Goal: Navigation & Orientation: Find specific page/section

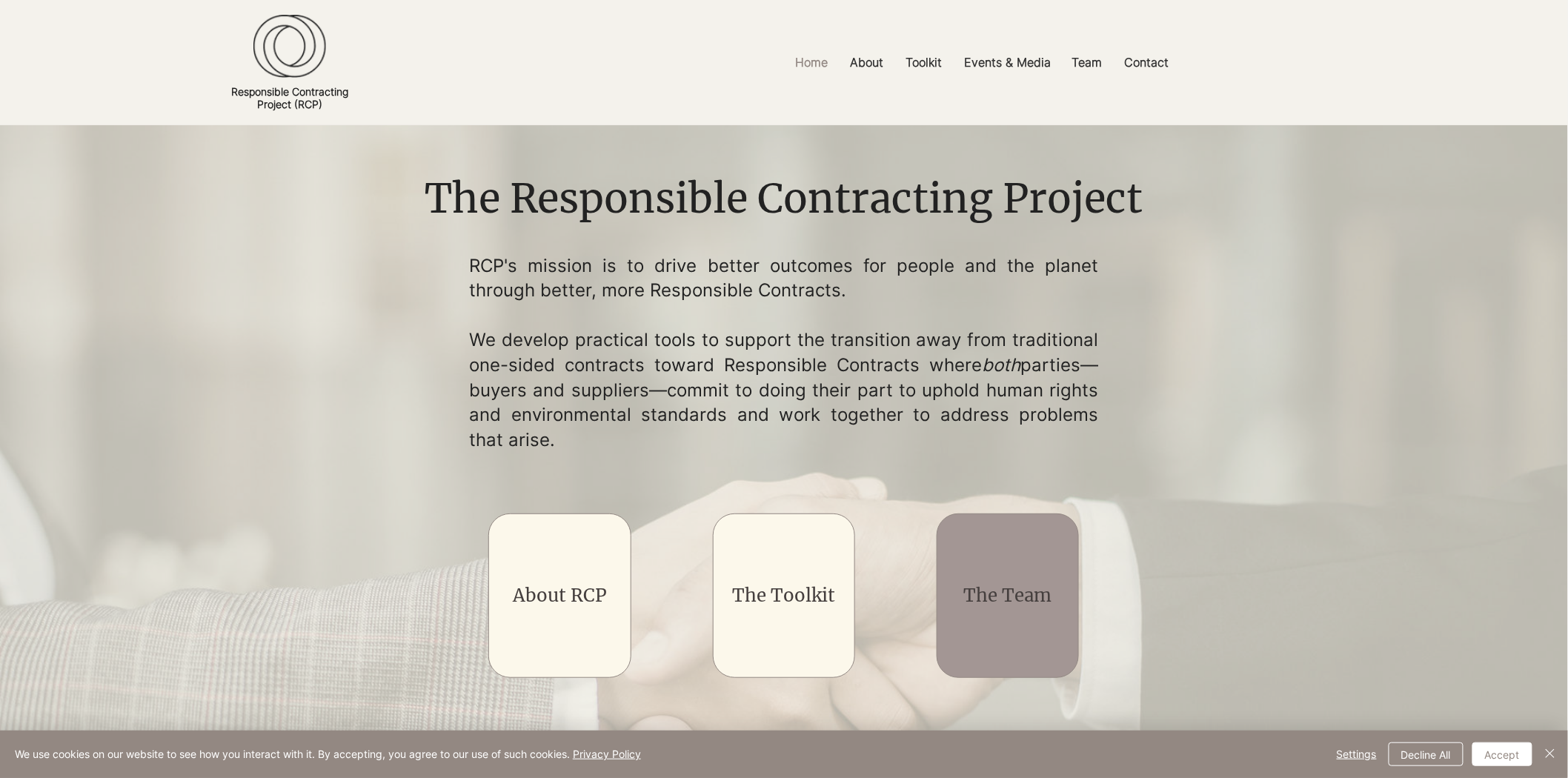
click at [1003, 530] on div "main content" at bounding box center [1008, 596] width 142 height 165
click at [1005, 586] on link "The Team" at bounding box center [1008, 595] width 88 height 23
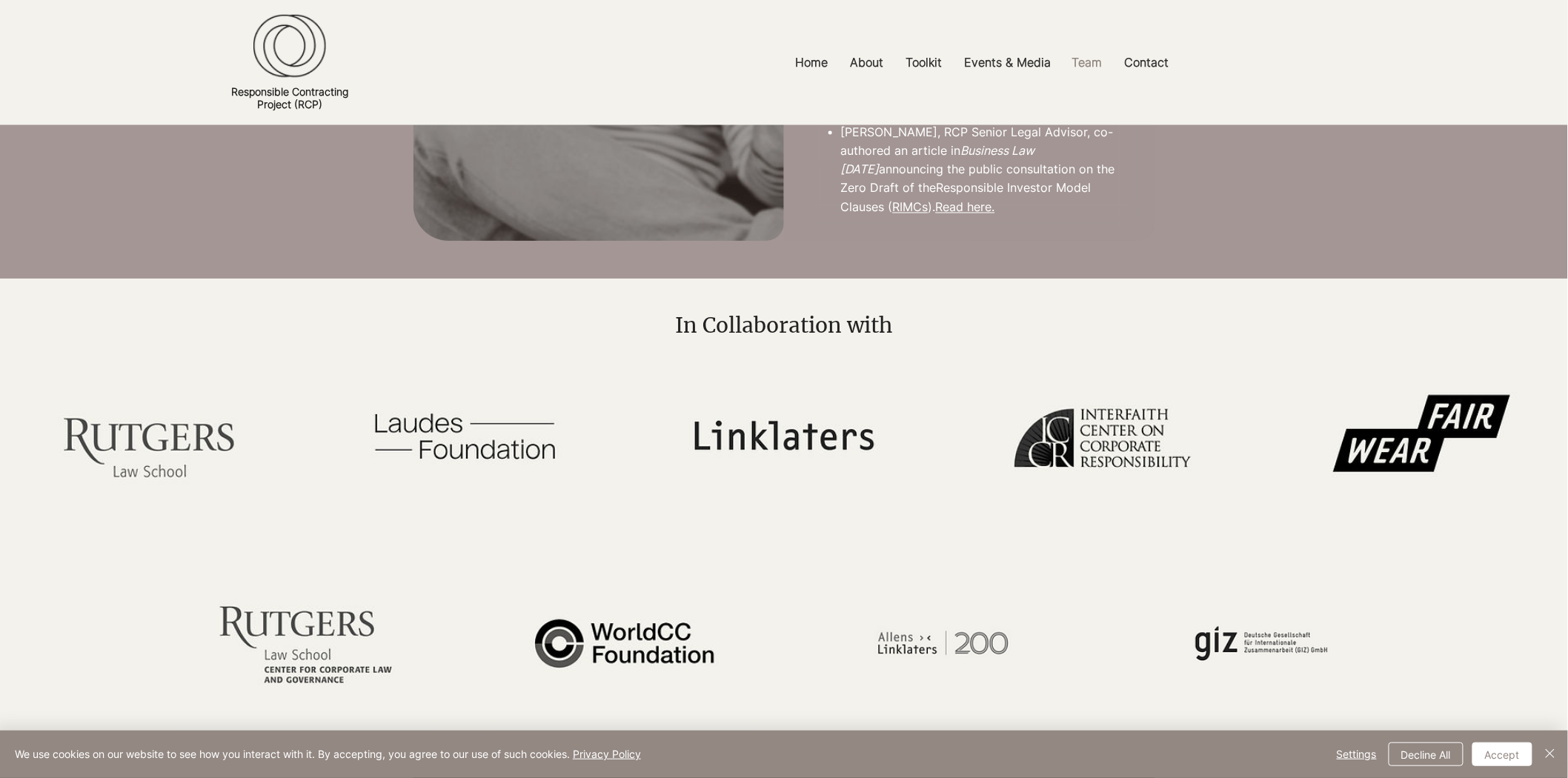
scroll to position [3599, 0]
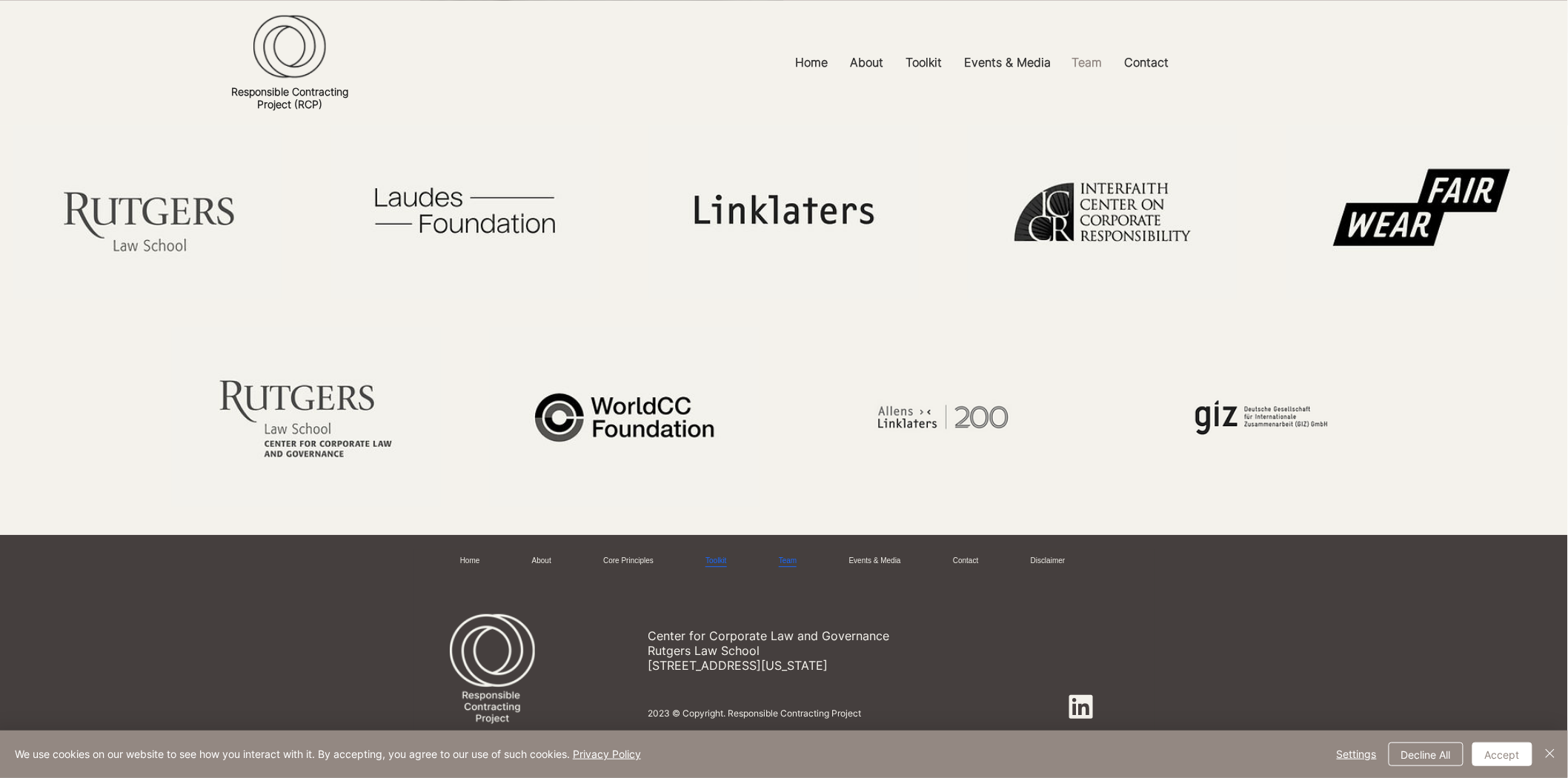
click at [707, 556] on link "Toolkit" at bounding box center [716, 561] width 21 height 11
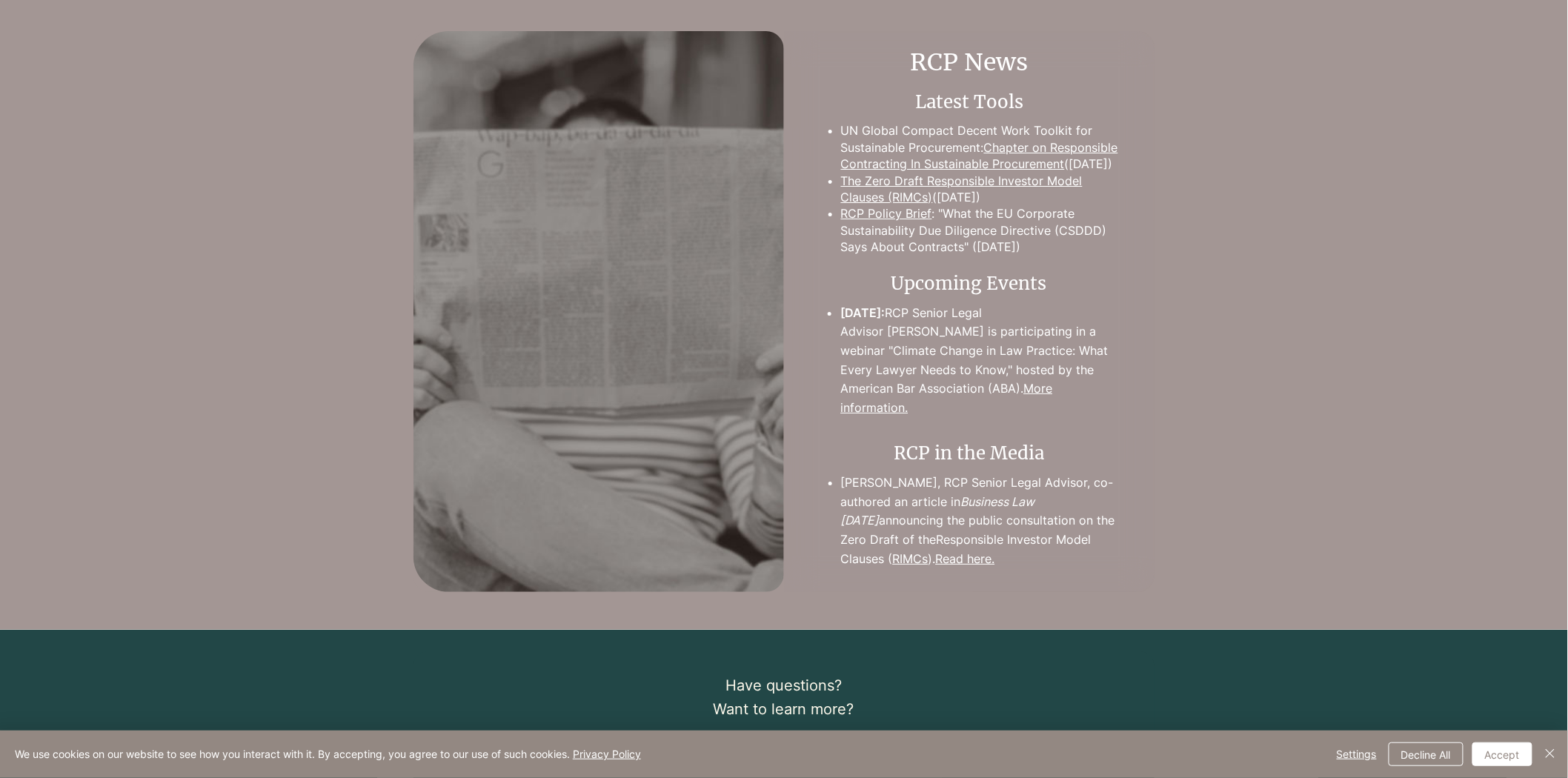
scroll to position [2151, 0]
click at [1016, 407] on link "More information." at bounding box center [946, 398] width 212 height 34
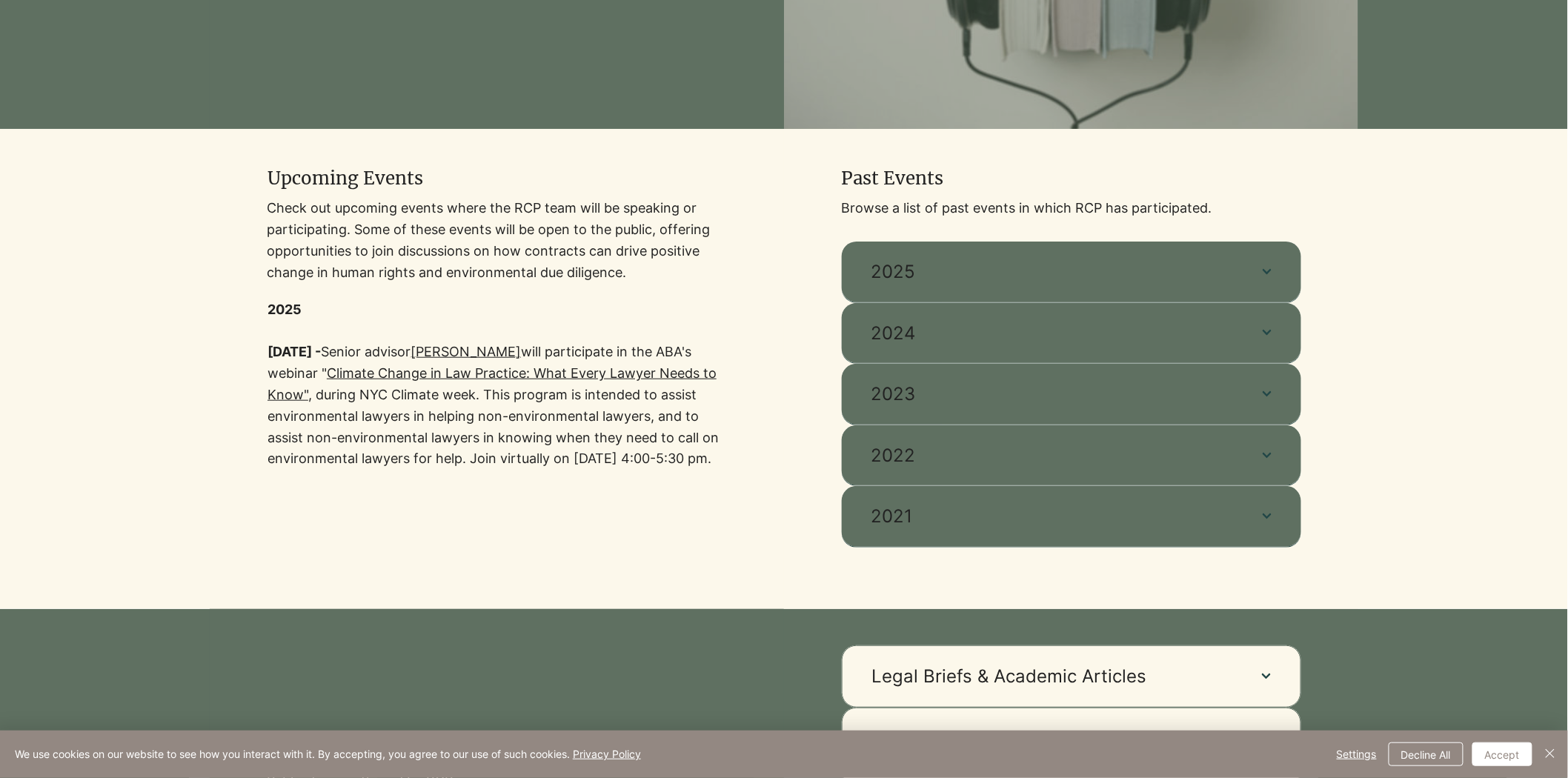
scroll to position [366, 0]
click at [544, 371] on link "Climate Change in Law Practice: What Every Lawyer Needs to Know"" at bounding box center [492, 383] width 449 height 37
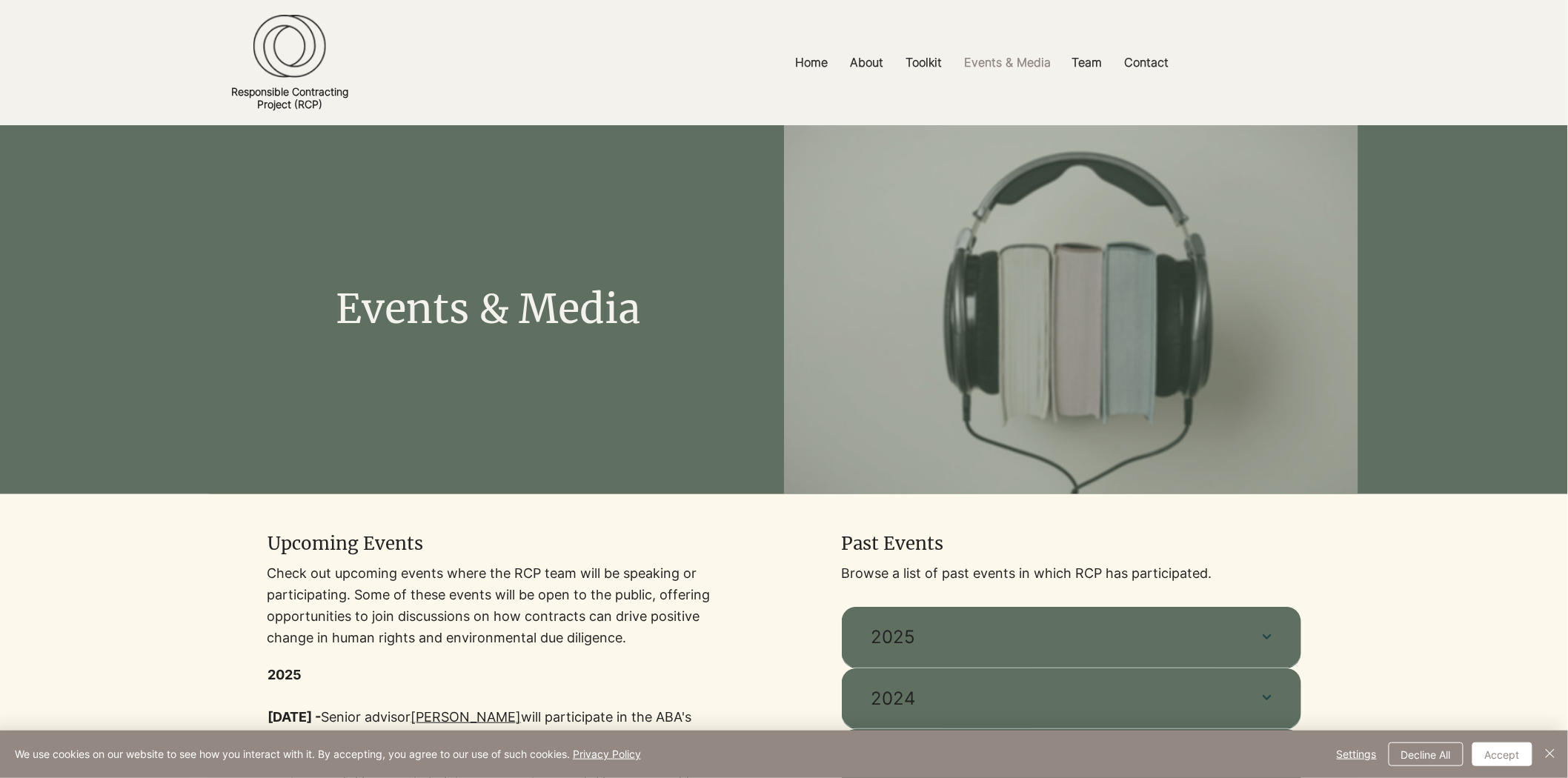
click at [465, 360] on div "main content" at bounding box center [496, 311] width 574 height 370
click at [937, 61] on p "Toolkit" at bounding box center [923, 63] width 51 height 33
